Goal: Information Seeking & Learning: Learn about a topic

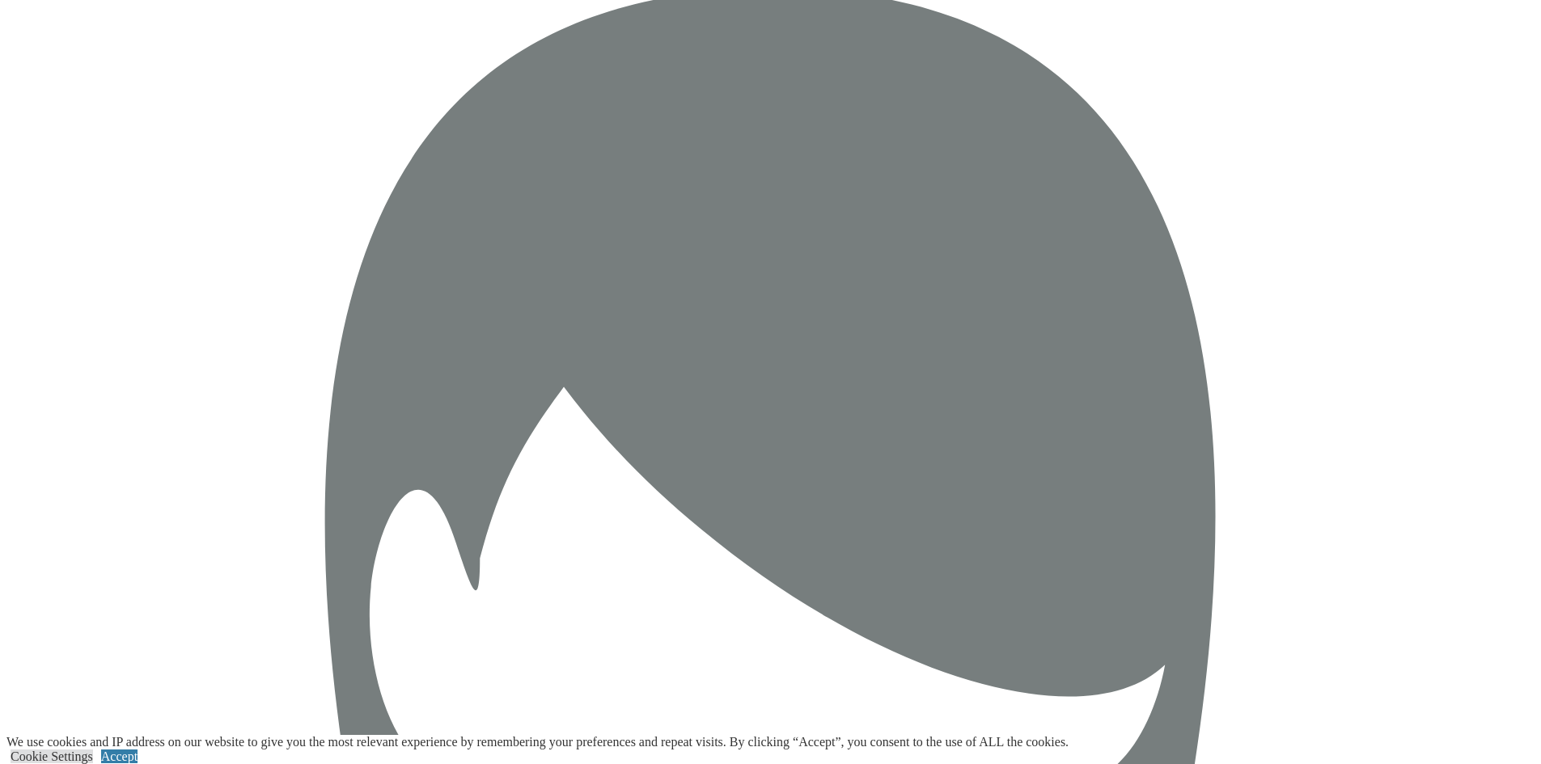
scroll to position [2750, 0]
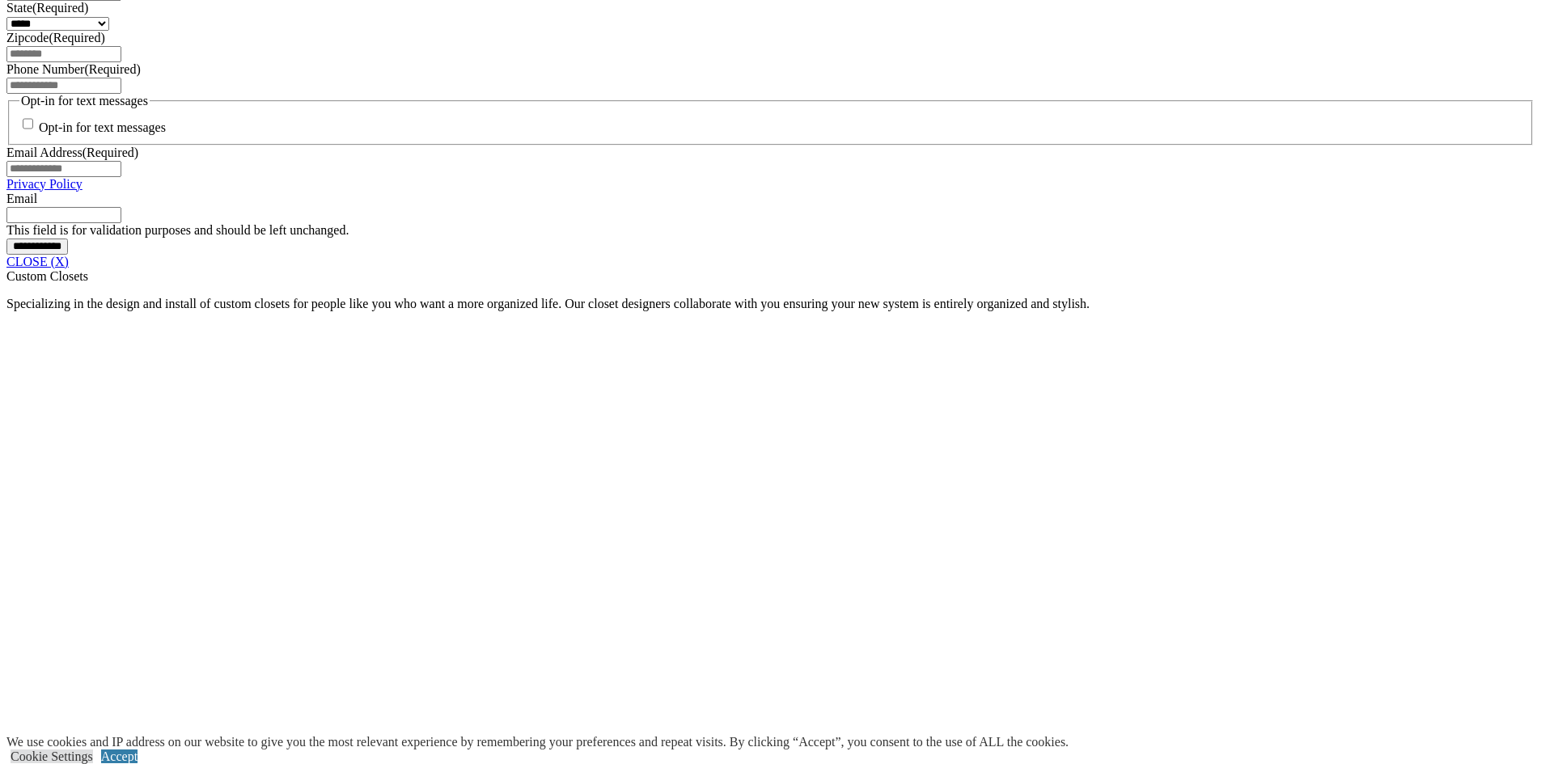
scroll to position [1319, 0]
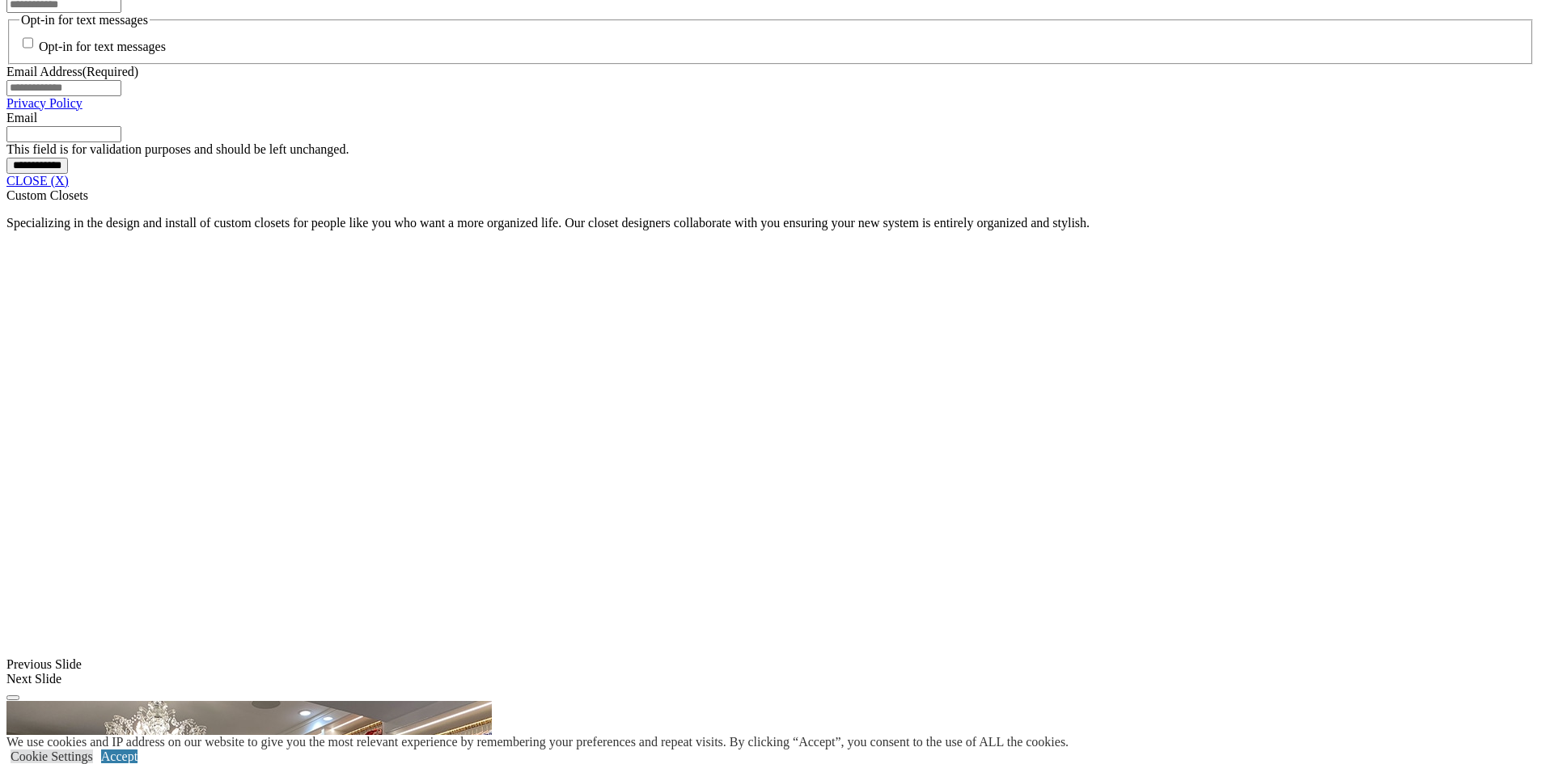
click at [69, 188] on link "CLOSE (X)" at bounding box center [37, 181] width 62 height 14
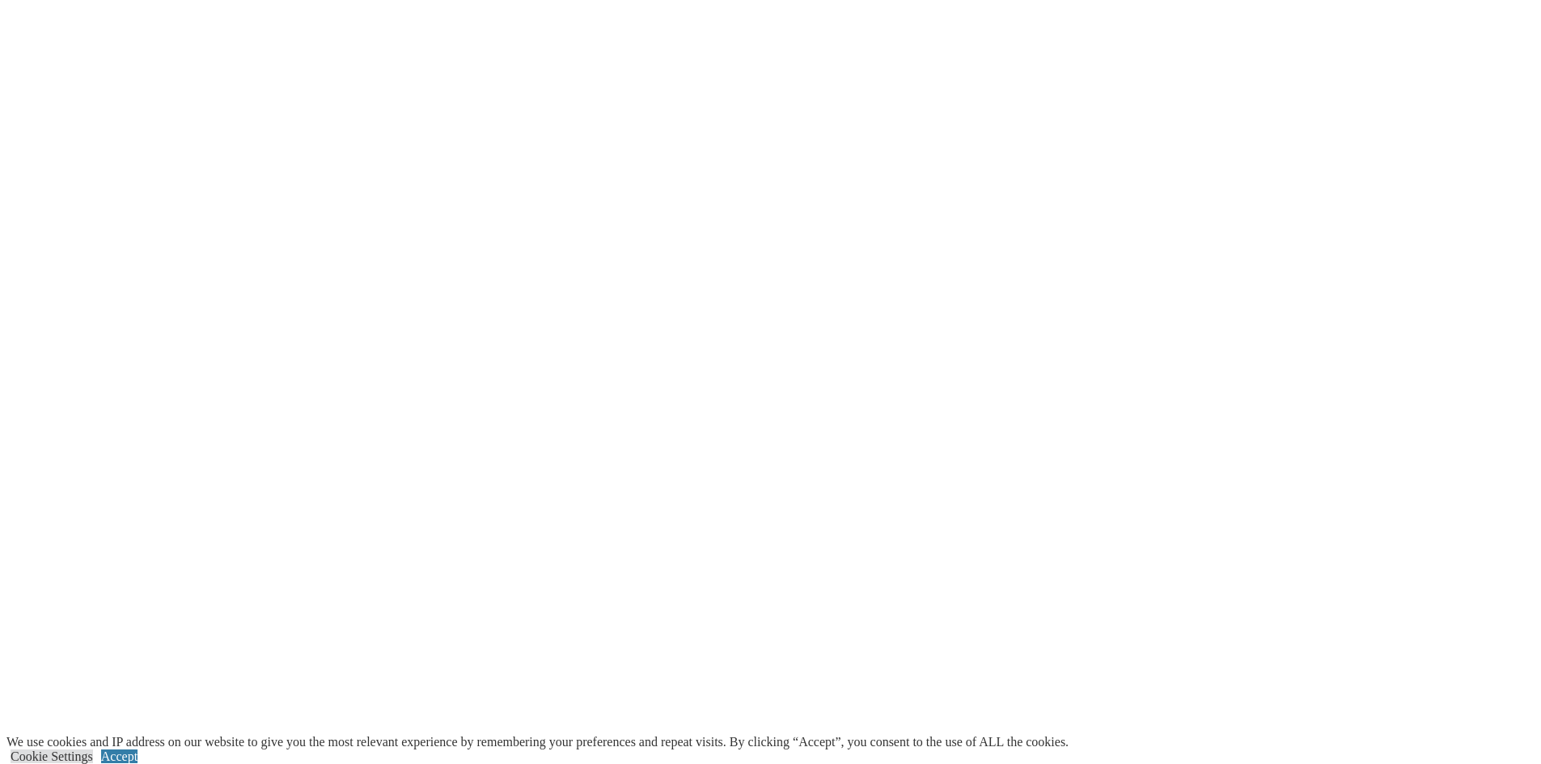
scroll to position [2532, 0]
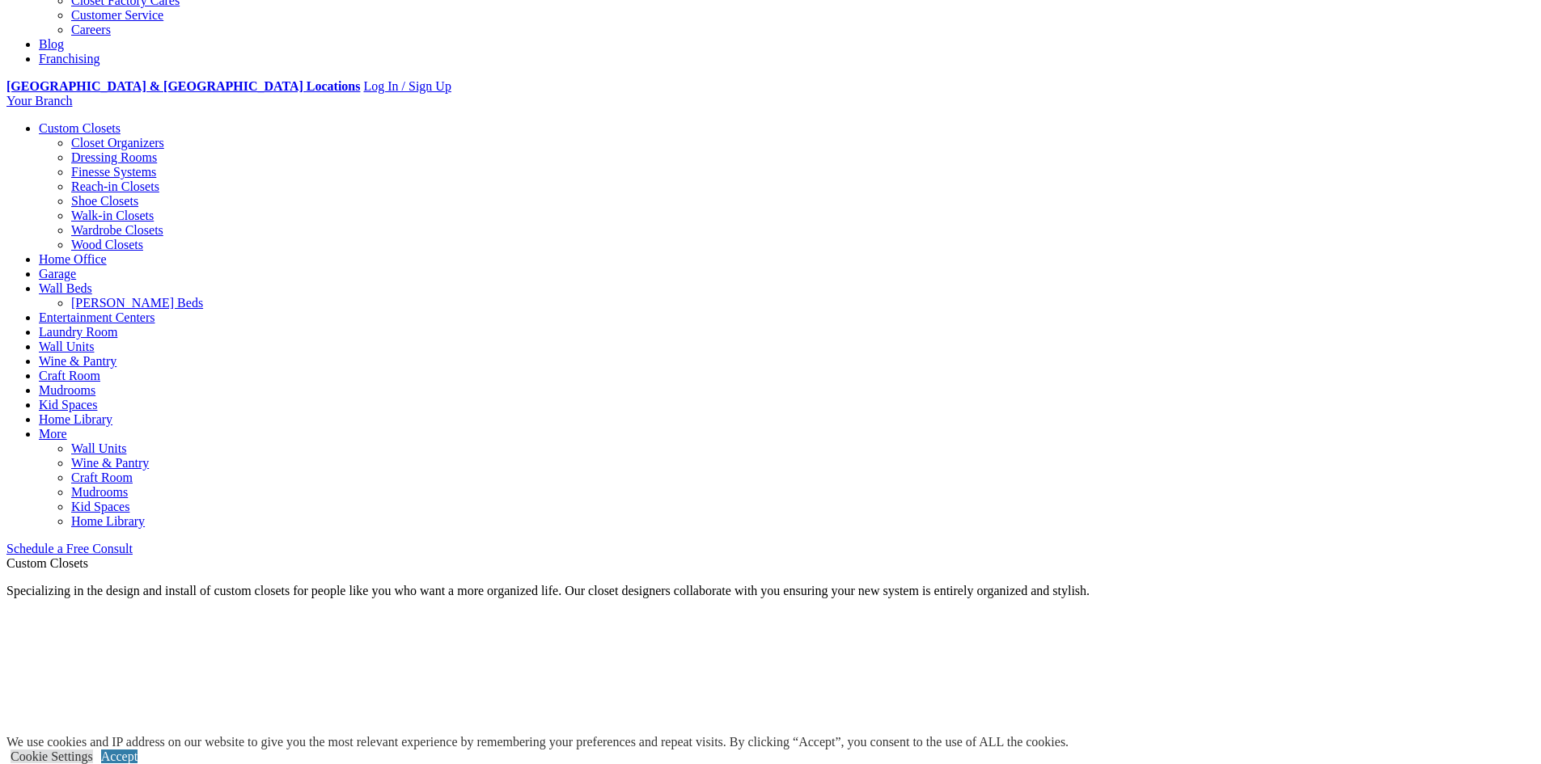
scroll to position [529, 0]
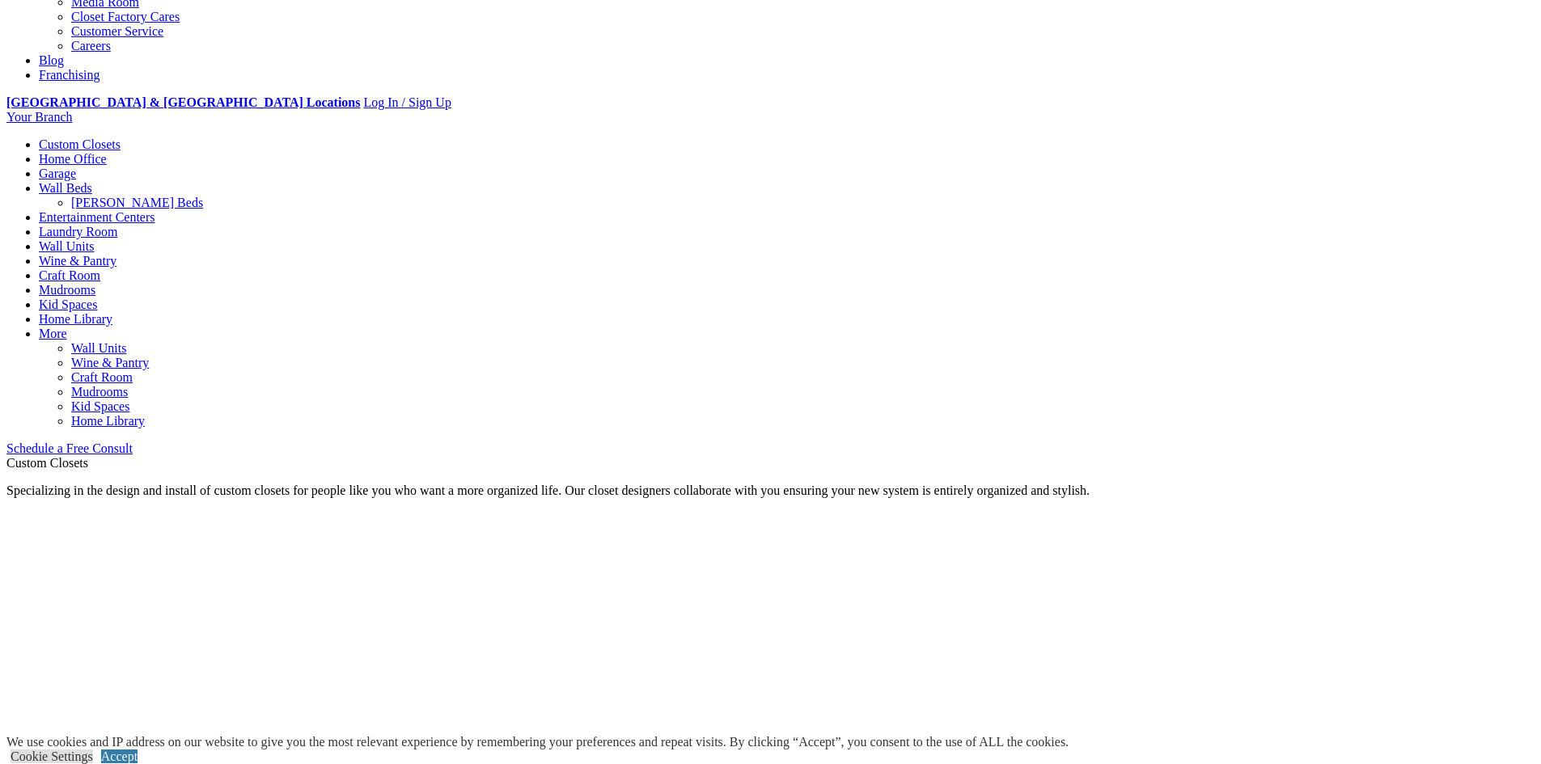
click at [107, 152] on link "Home Office" at bounding box center [73, 159] width 68 height 14
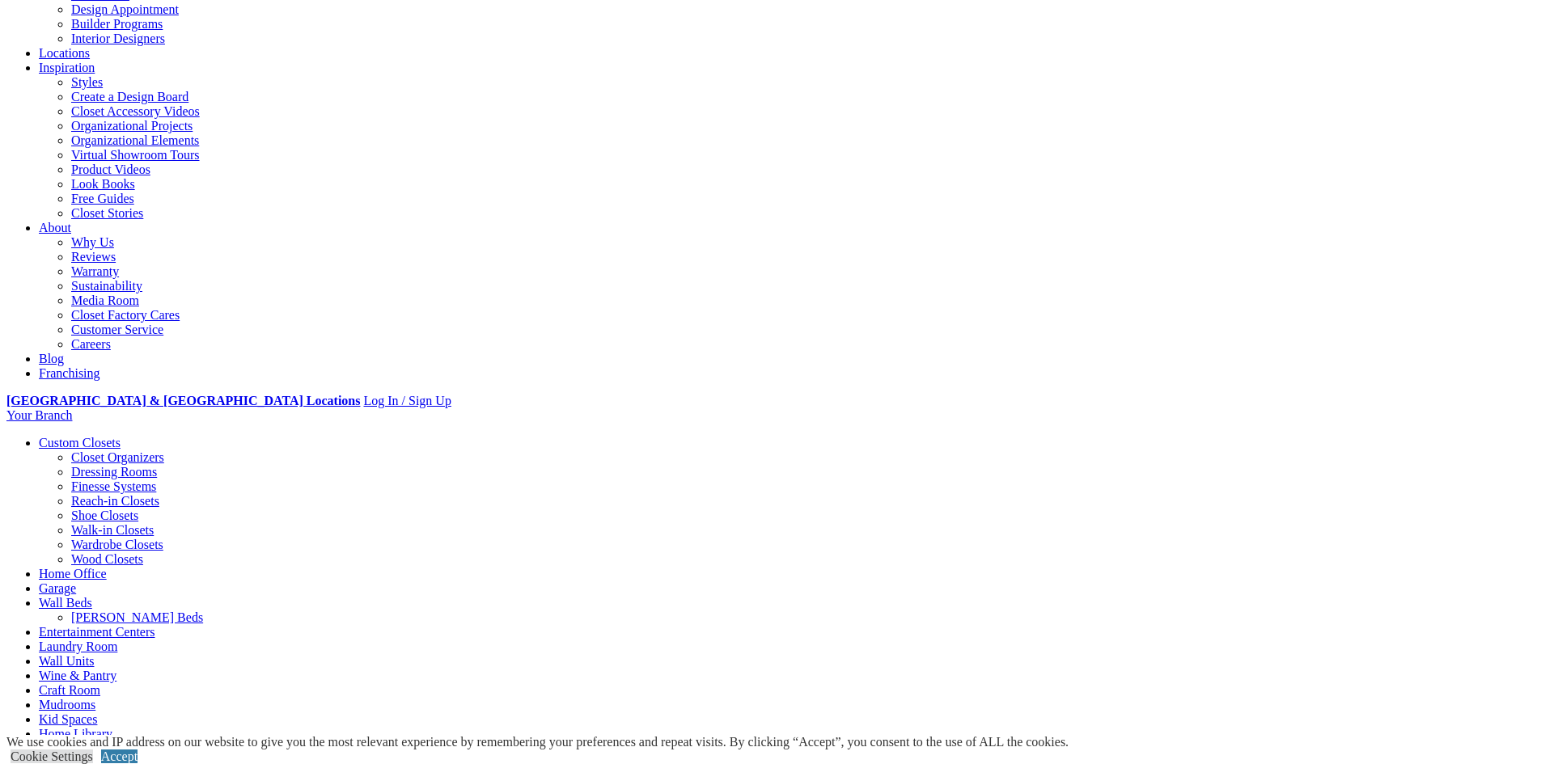
scroll to position [243, 0]
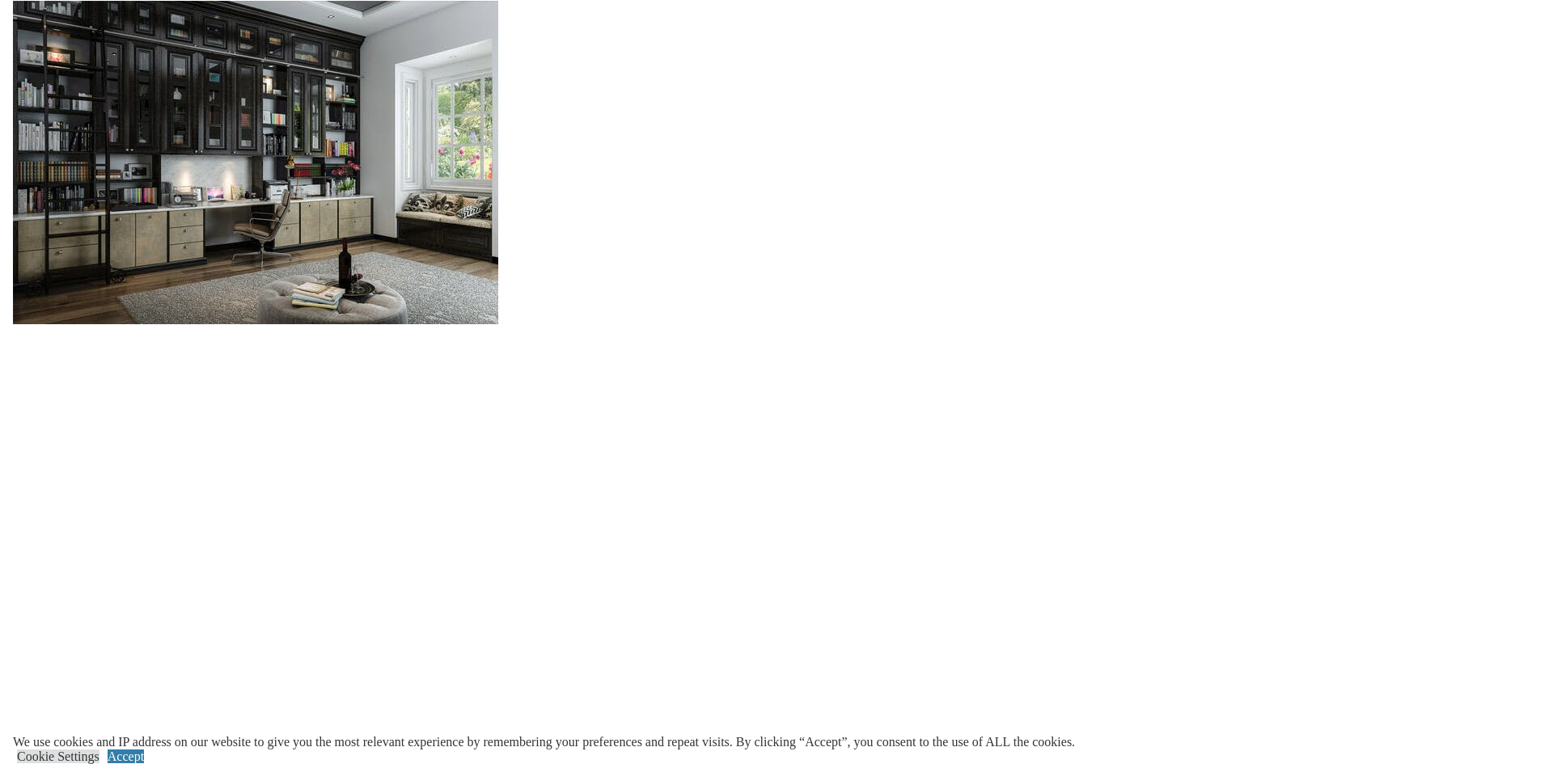
scroll to position [1629, 0]
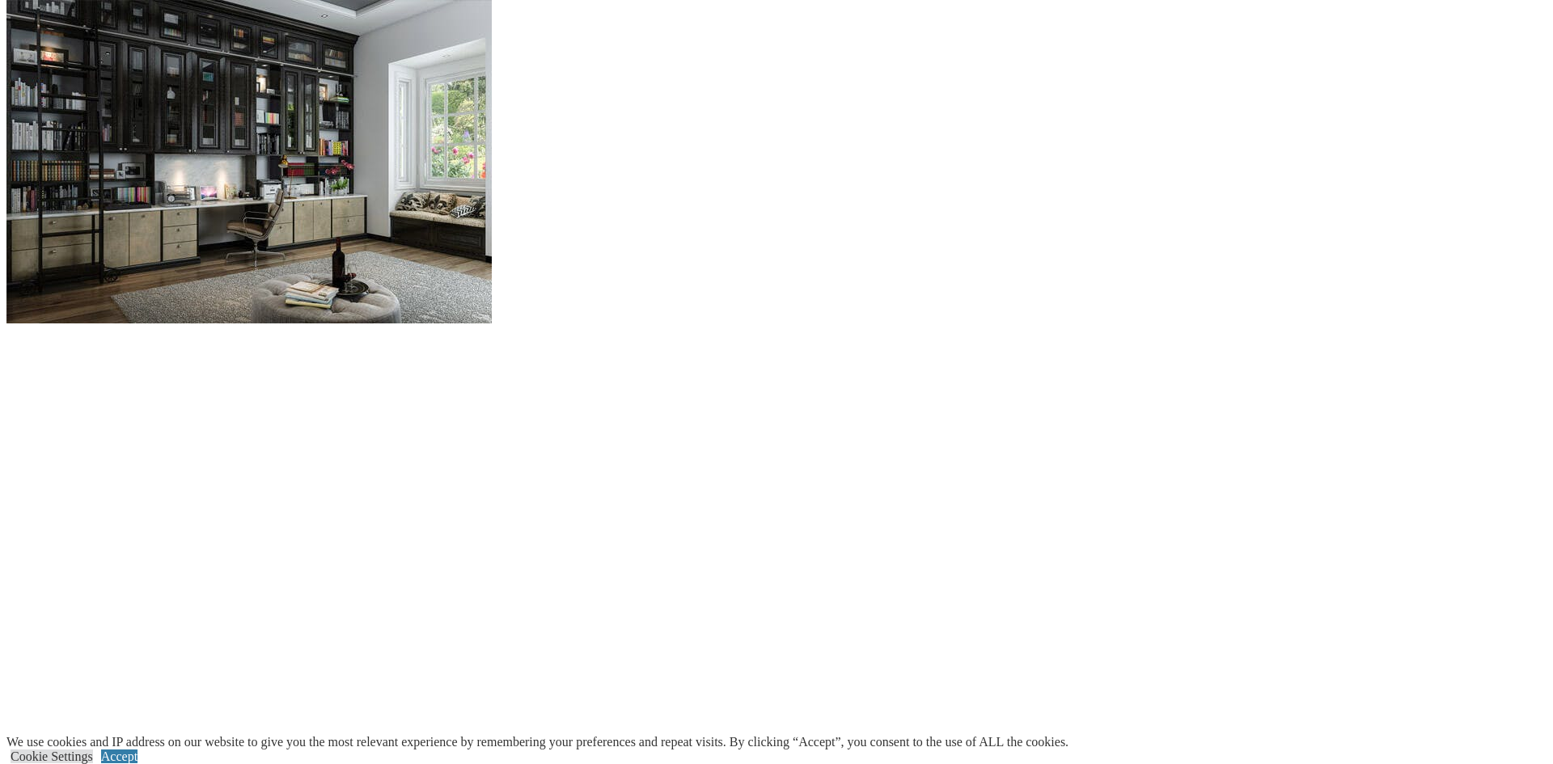
click at [0, 0] on span at bounding box center [0, 0] width 0 height 0
